Goal: Task Accomplishment & Management: Complete application form

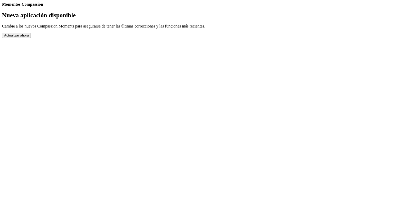
click at [31, 38] on button "Actualizar ahora" at bounding box center [16, 35] width 29 height 5
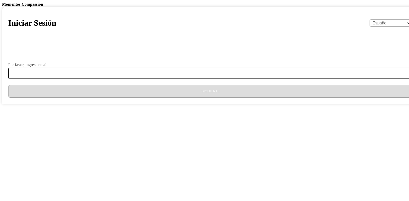
select select "es"
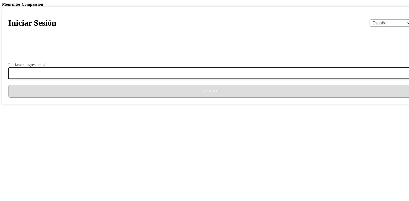
click at [180, 79] on input "Por favor, ingrese email" at bounding box center [213, 73] width 411 height 11
type input "[EMAIL_ADDRESS][DOMAIN_NAME]"
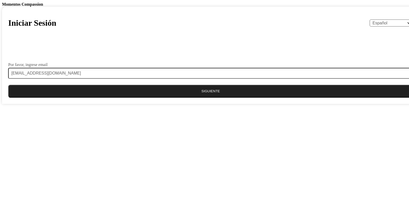
click at [202, 98] on button "Siguiente" at bounding box center [210, 91] width 405 height 13
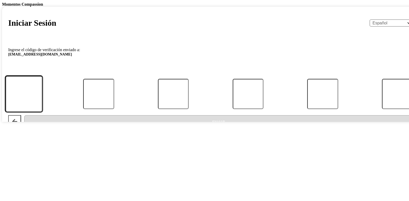
click at [42, 112] on input "Código" at bounding box center [23, 94] width 37 height 36
type input "8"
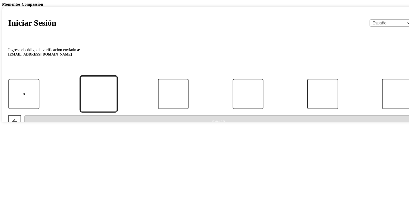
type input "6"
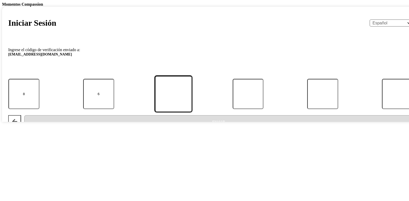
type input "7"
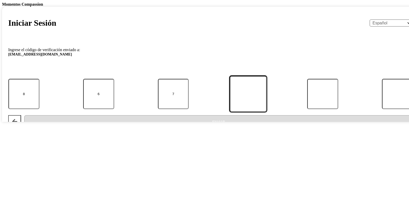
type input "4"
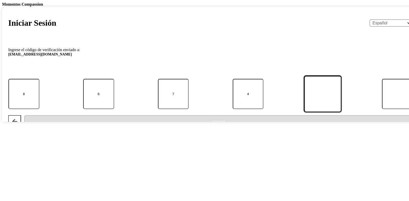
type input "3"
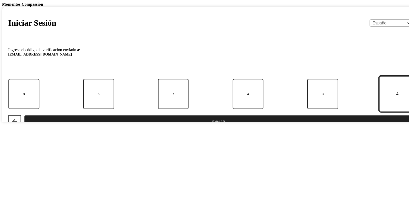
type input "4"
click at [24, 115] on button "Enviar" at bounding box center [218, 121] width 389 height 13
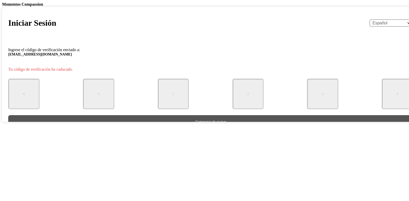
click at [184, 128] on button "Comenzar de nuevo" at bounding box center [210, 121] width 405 height 13
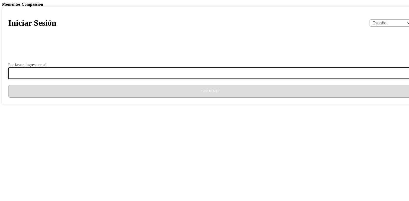
click at [159, 79] on input "Por favor, ingrese email" at bounding box center [213, 73] width 411 height 11
click at [175, 79] on input "Por favor, ingrese email" at bounding box center [213, 73] width 411 height 11
drag, startPoint x: 175, startPoint y: 168, endPoint x: 170, endPoint y: 172, distance: 6.2
click at [174, 79] on input "Por favor, ingrese email" at bounding box center [213, 73] width 411 height 11
type input "[EMAIL_ADDRESS][DOMAIN_NAME]"
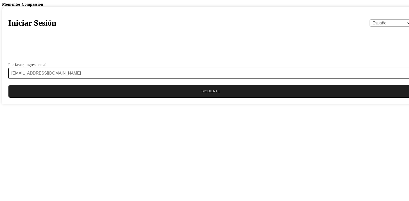
click at [197, 98] on button "Siguiente" at bounding box center [210, 91] width 405 height 13
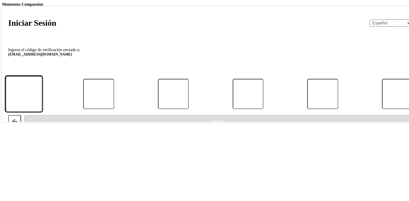
click at [42, 112] on input "Código" at bounding box center [23, 94] width 37 height 36
type input "9"
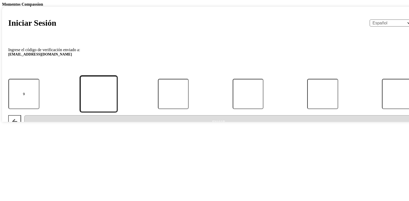
type input "1"
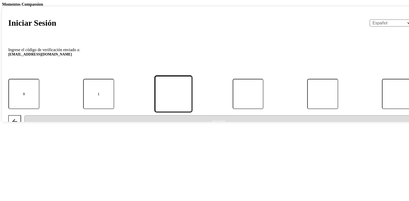
type input "9"
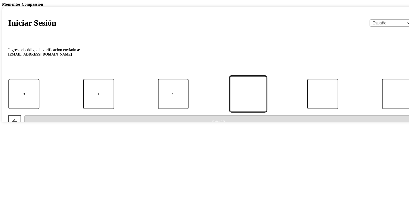
type input "3"
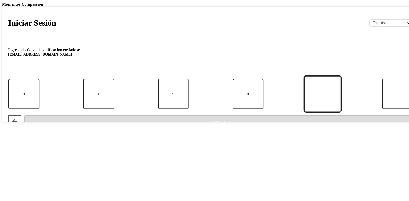
type input "9"
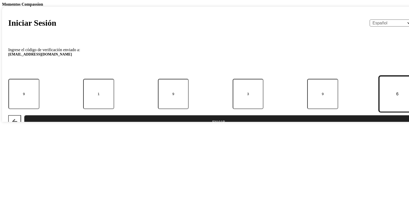
type input "6"
click at [24, 115] on button "Enviar" at bounding box center [218, 121] width 389 height 13
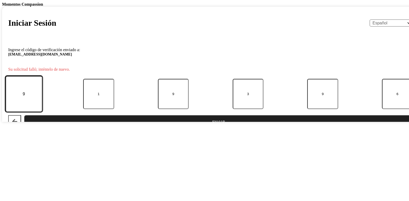
click at [42, 112] on input "9" at bounding box center [23, 94] width 37 height 36
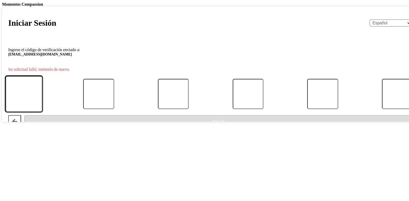
click at [42, 112] on input "Código" at bounding box center [23, 94] width 37 height 36
type input "8"
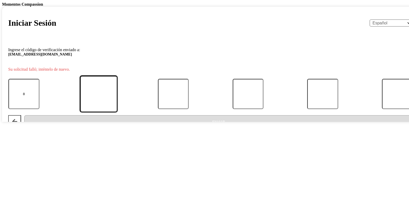
type input "6"
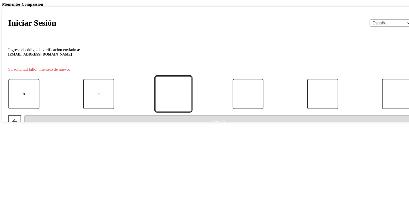
type input "7"
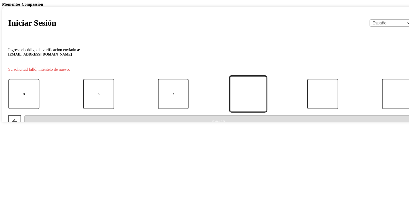
type input "4"
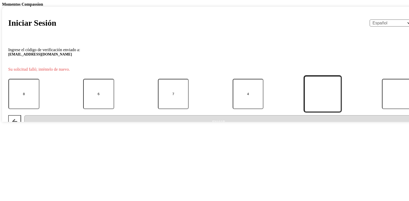
type input "3"
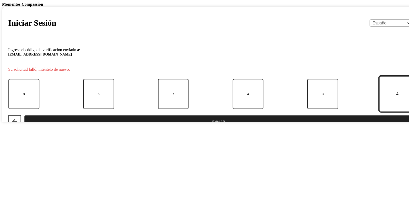
type input "4"
click at [24, 115] on button "Enviar" at bounding box center [218, 121] width 389 height 13
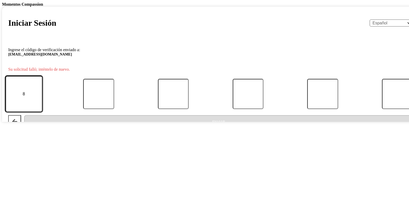
type input "9"
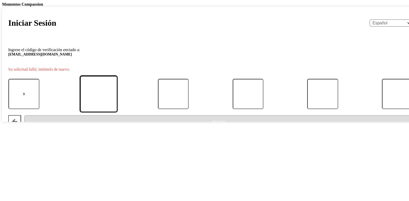
type input "8"
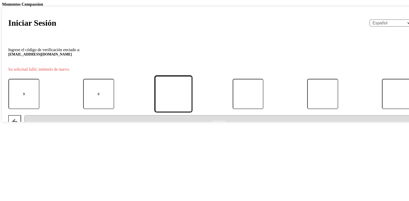
type input "7"
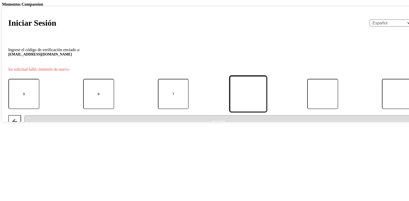
type input "9"
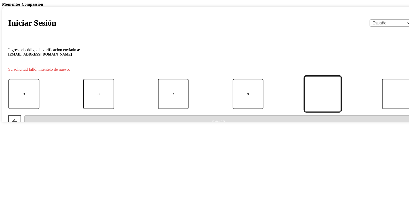
type input "8"
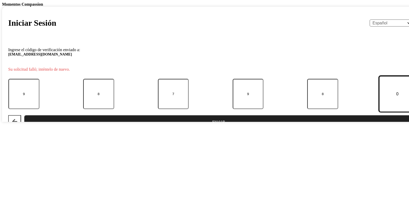
type input "0"
click at [24, 115] on button "Enviar" at bounding box center [218, 121] width 389 height 13
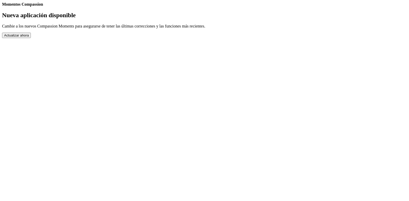
drag, startPoint x: 191, startPoint y: 187, endPoint x: 190, endPoint y: 179, distance: 8.5
click at [191, 38] on div "Nueva aplicación disponible Cambie a los nuevos Compassion Moments para asegura…" at bounding box center [204, 25] width 405 height 26
click at [31, 38] on button "Actualizar ahora" at bounding box center [16, 35] width 29 height 5
